Goal: Check status

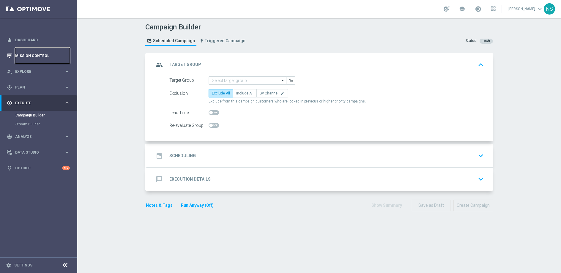
click at [29, 58] on link "Mission Control" at bounding box center [42, 56] width 55 height 16
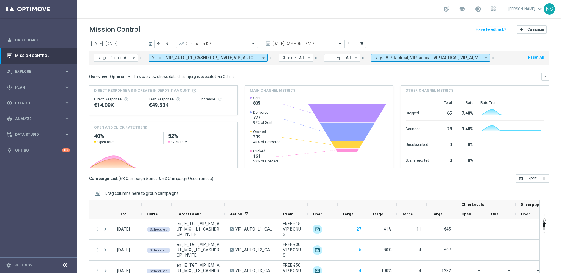
click at [153, 43] on icon "today" at bounding box center [150, 43] width 5 height 5
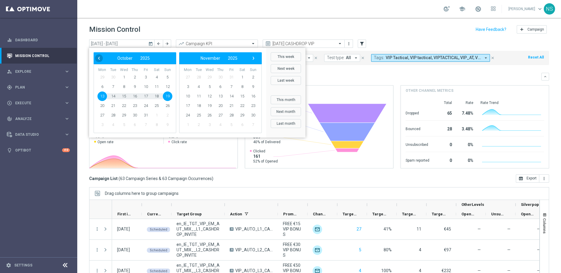
click at [96, 59] on span "‹" at bounding box center [99, 58] width 8 height 8
click at [99, 76] on span "1" at bounding box center [103, 78] width 10 height 10
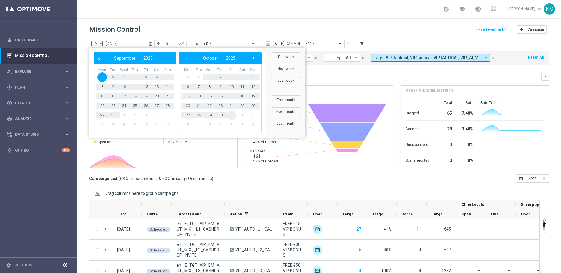
click at [230, 114] on span "31" at bounding box center [232, 116] width 10 height 10
type input "[DATE] - [DATE]"
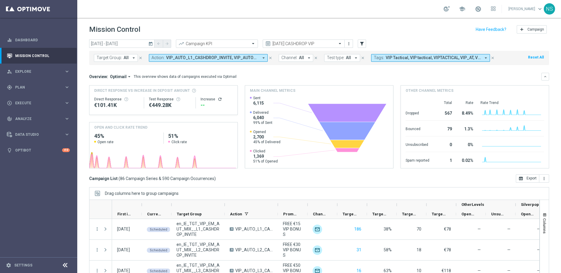
click at [235, 57] on span "VIP_AUTO_L1_CASHDROP_INVITE, VIP_AUTO_L2_CASHDROP_INVITE, VIP_AUTO_L3_CASHDROP_…" at bounding box center [212, 57] width 92 height 5
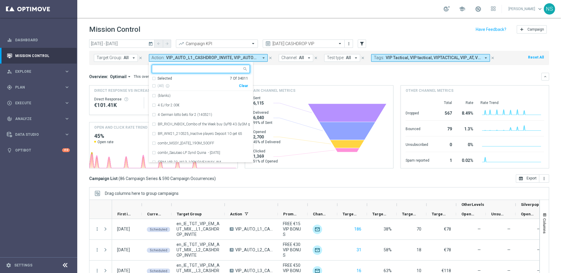
drag, startPoint x: 241, startPoint y: 85, endPoint x: 220, endPoint y: 77, distance: 23.0
click at [0, 0] on div "Clear" at bounding box center [0, 0] width 0 height 0
click at [213, 70] on input "text" at bounding box center [198, 69] width 87 height 5
paste input "CRM_VIP_25_W36_REACT_PROMO4_SLOTS"
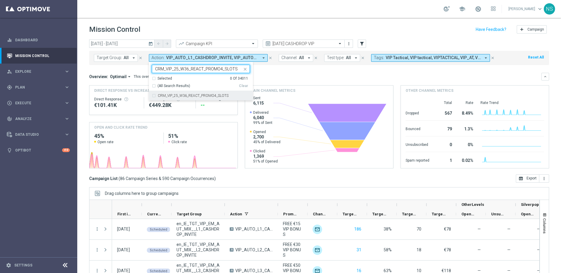
click at [161, 97] on label "CRM_VIP_25_W36_REACT_PROMO4_SLOTS" at bounding box center [193, 96] width 71 height 4
type input "CRM_VIP_25_W36_REACT_PROMO4_SLOTS"
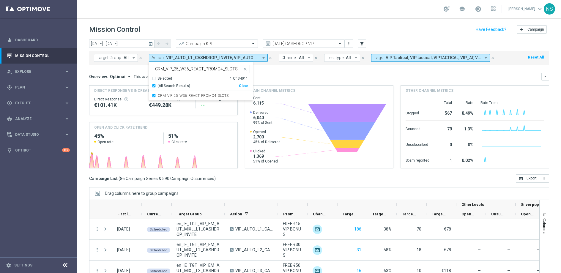
click at [276, 74] on div "Overview: Optimail arrow_drop_down This overview shows data of campaigns execut…" at bounding box center [315, 76] width 453 height 5
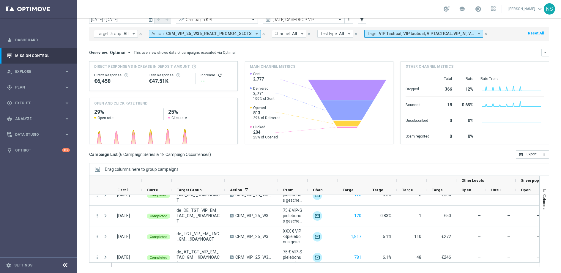
scroll to position [57, 0]
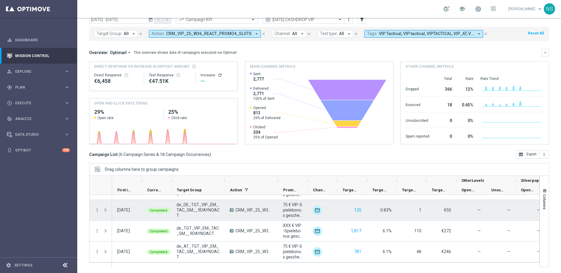
click at [106, 210] on span at bounding box center [105, 210] width 5 height 5
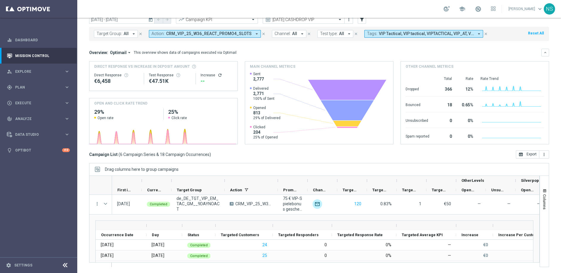
scroll to position [60, 0]
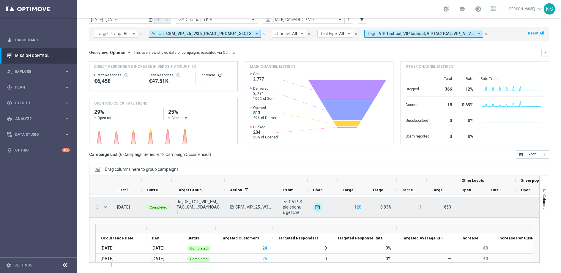
click at [106, 206] on span at bounding box center [105, 207] width 5 height 5
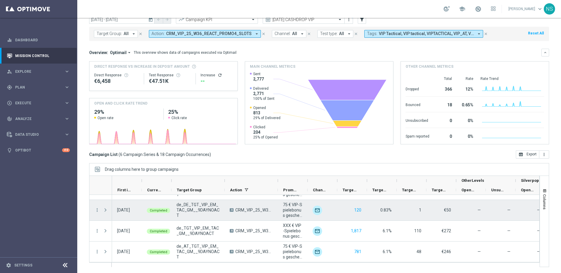
scroll to position [57, 0]
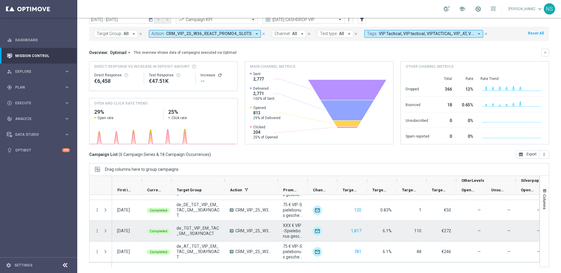
click at [107, 230] on span at bounding box center [105, 231] width 5 height 5
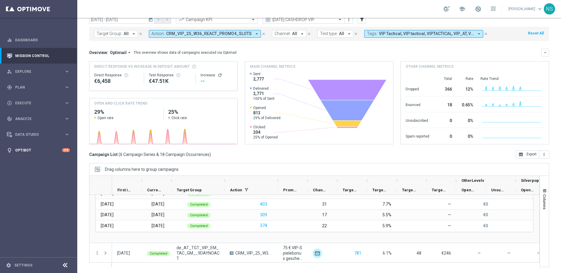
scroll to position [148, 0]
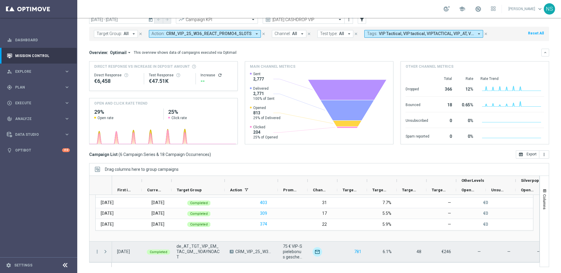
click at [105, 252] on span at bounding box center [105, 252] width 5 height 5
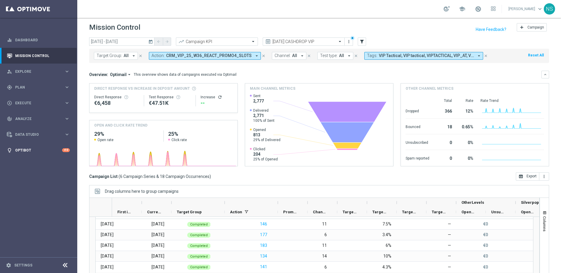
scroll to position [0, 0]
